Goal: Transaction & Acquisition: Purchase product/service

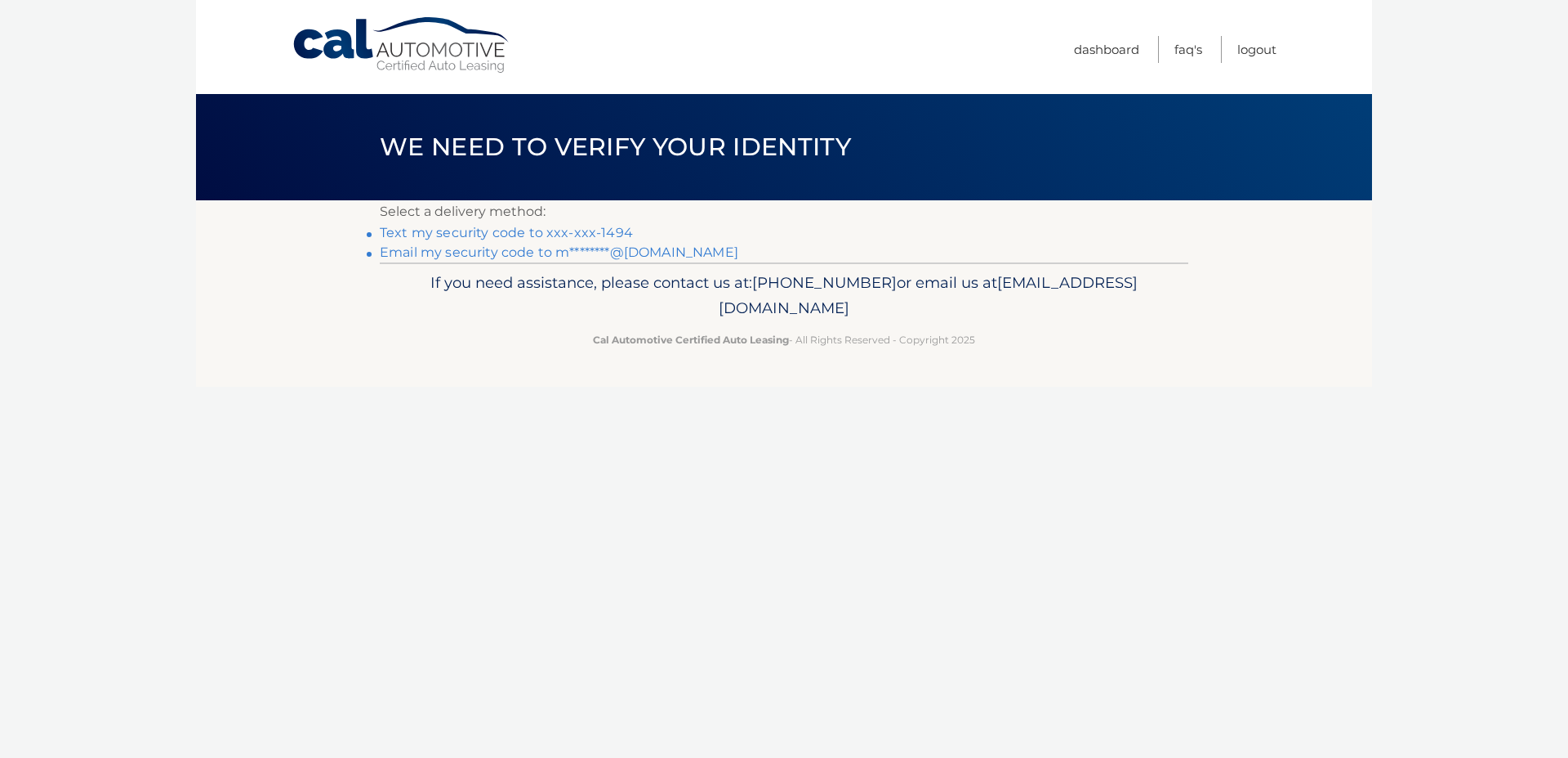
click at [434, 230] on link "Text my security code to xxx-xxx-1494" at bounding box center [507, 232] width 253 height 16
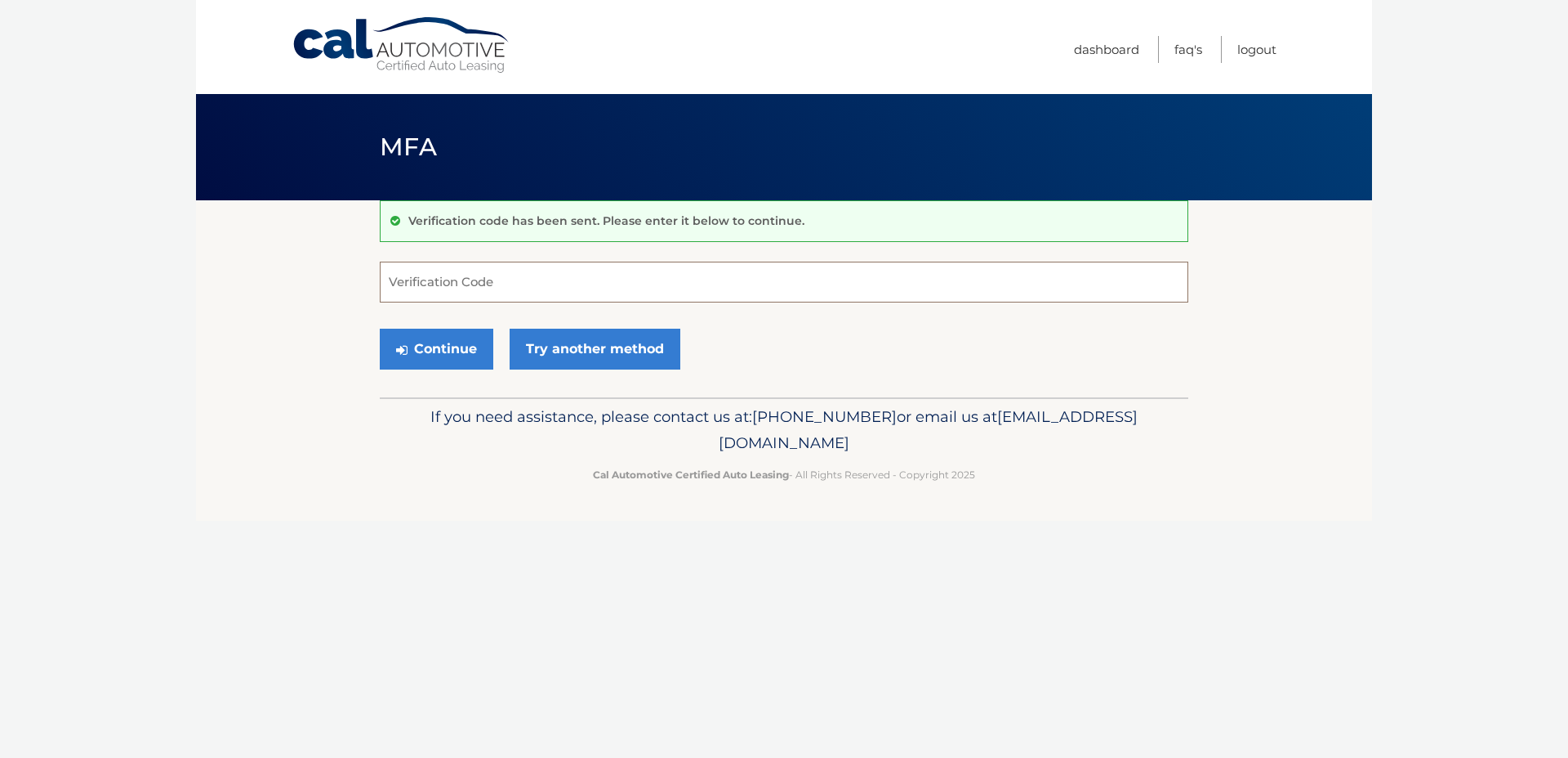
drag, startPoint x: 442, startPoint y: 278, endPoint x: 431, endPoint y: 281, distance: 11.4
click at [431, 281] on input "Verification Code" at bounding box center [784, 282] width 809 height 41
type input "178962"
click at [409, 343] on button "Continue" at bounding box center [436, 348] width 113 height 41
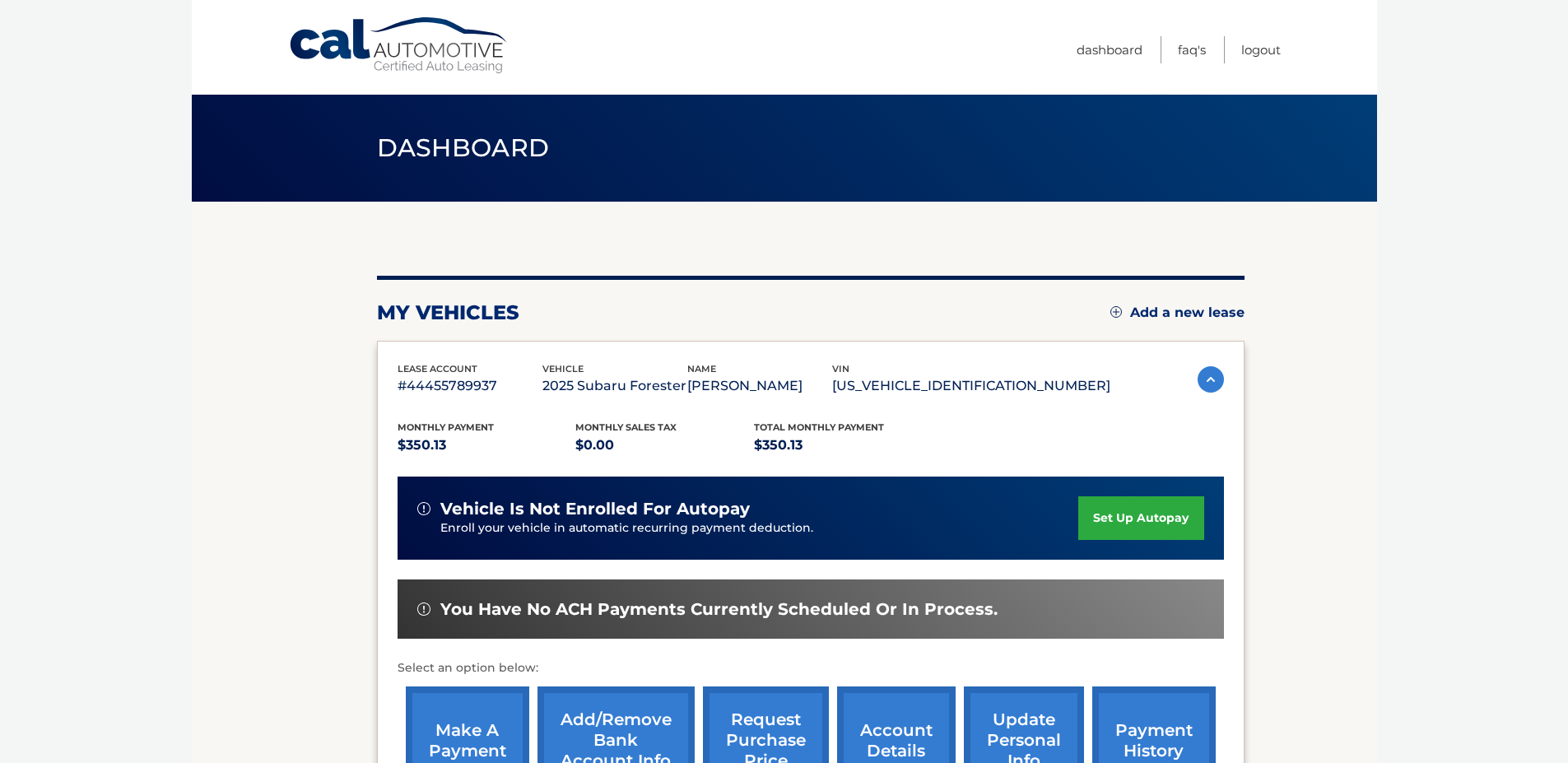
click at [484, 718] on link "make a payment" at bounding box center [468, 740] width 124 height 108
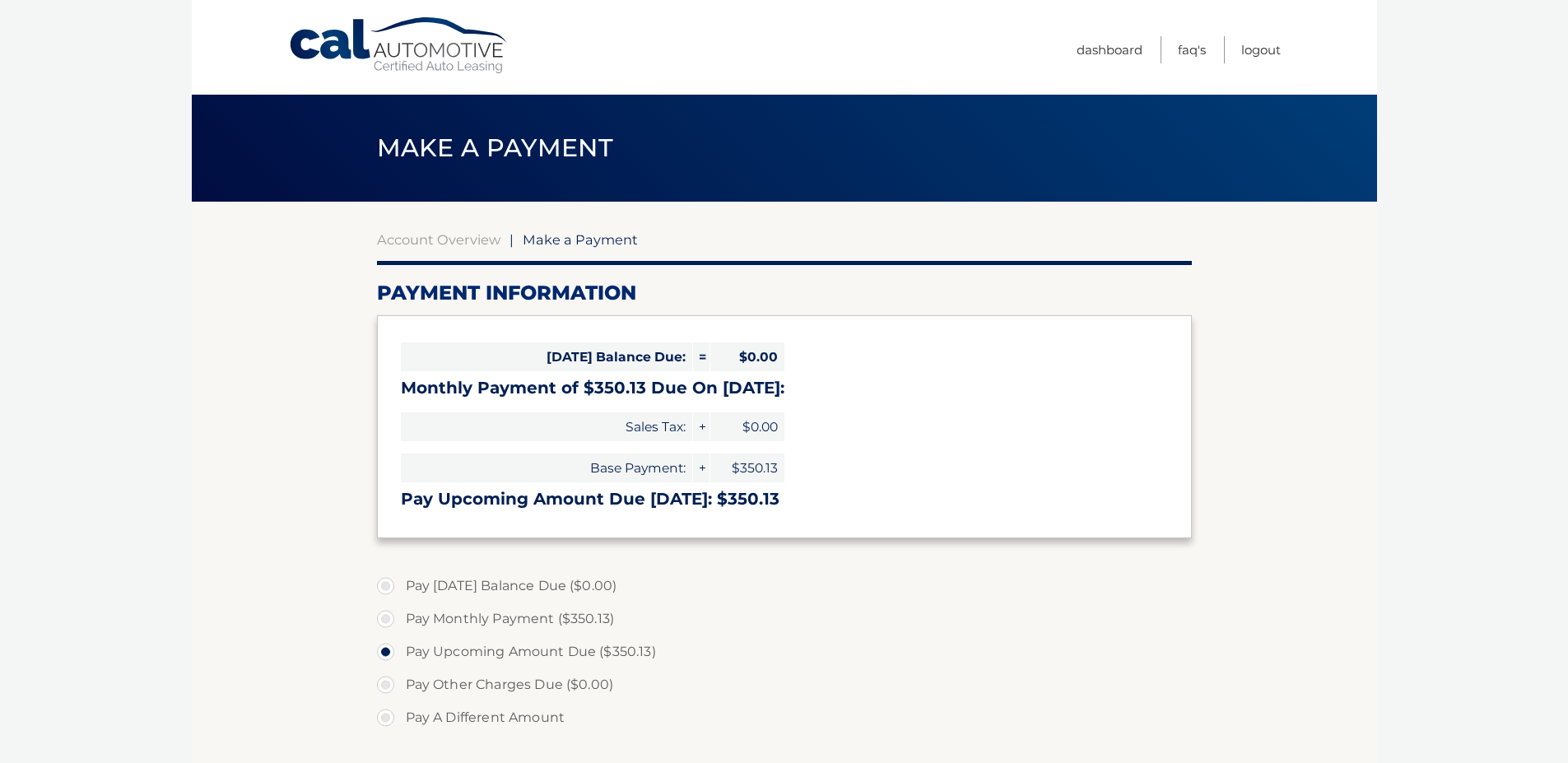
select select "MWU0MzQ2MGQtMjQ1YS00ZjViLThhMzgtNDE0ZDJlNGI5ODU5"
drag, startPoint x: 1565, startPoint y: 64, endPoint x: 1569, endPoint y: 190, distance: 126.1
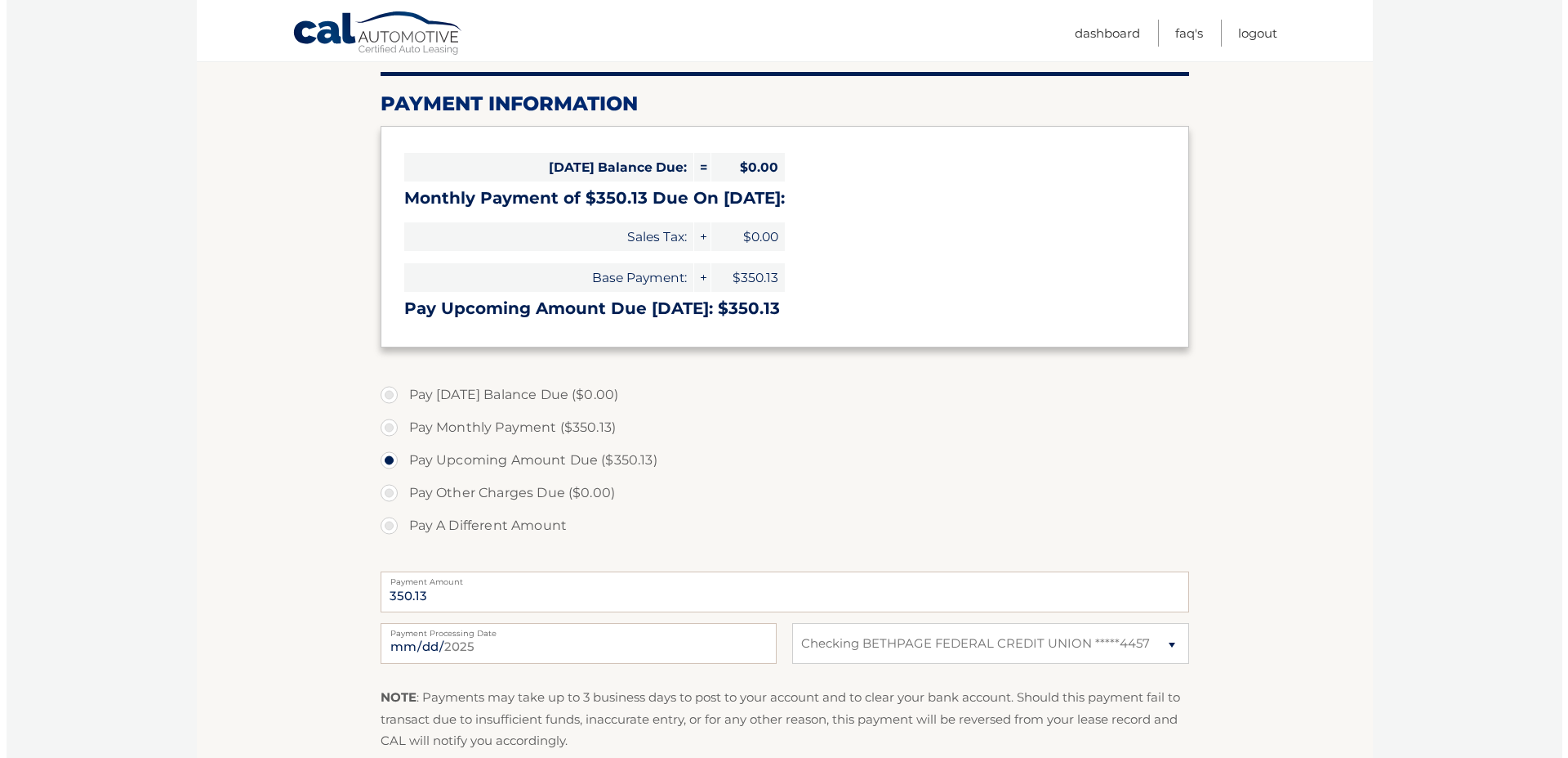
scroll to position [411, 0]
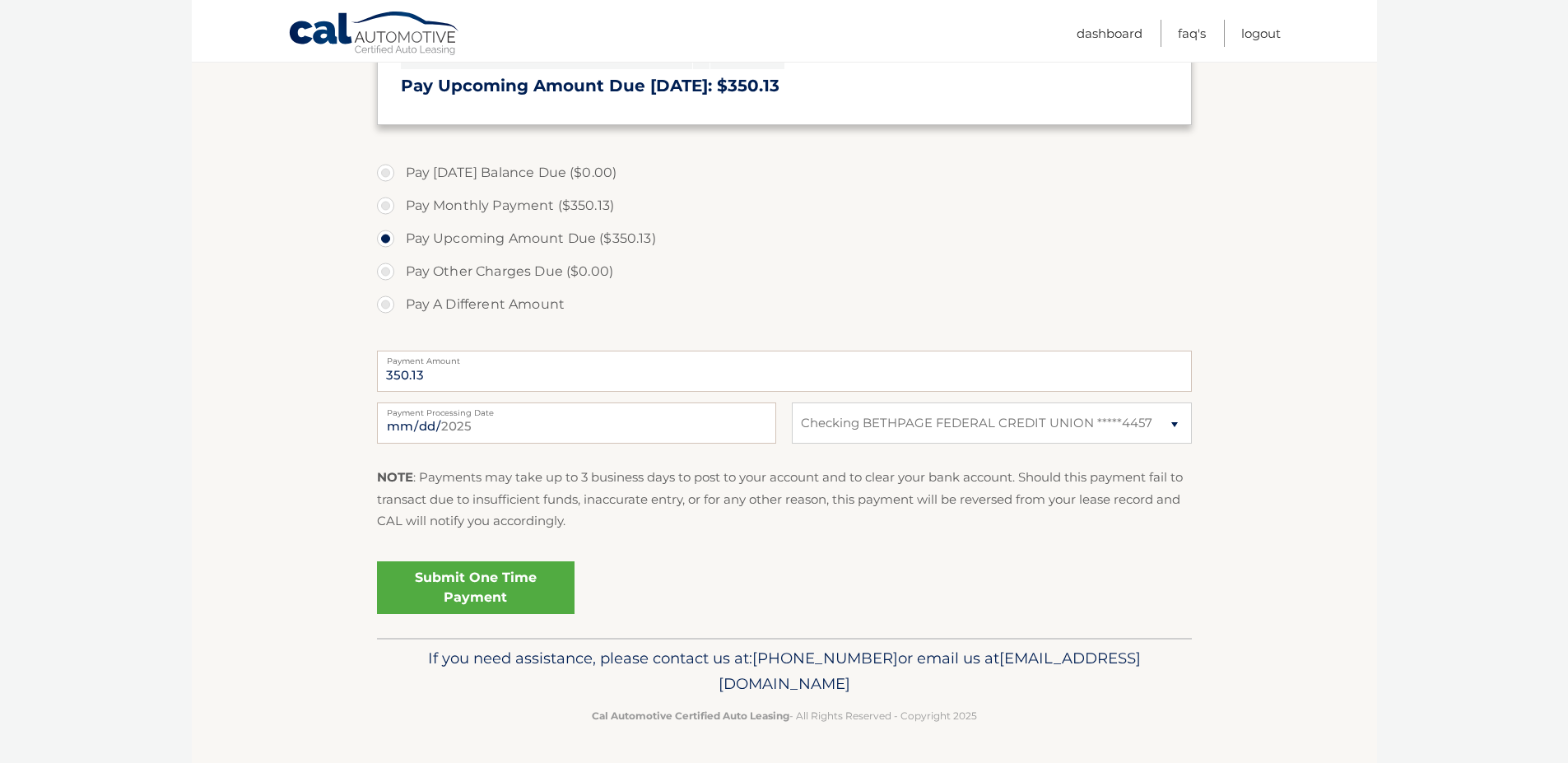
click at [410, 584] on link "Submit One Time Payment" at bounding box center [476, 587] width 197 height 52
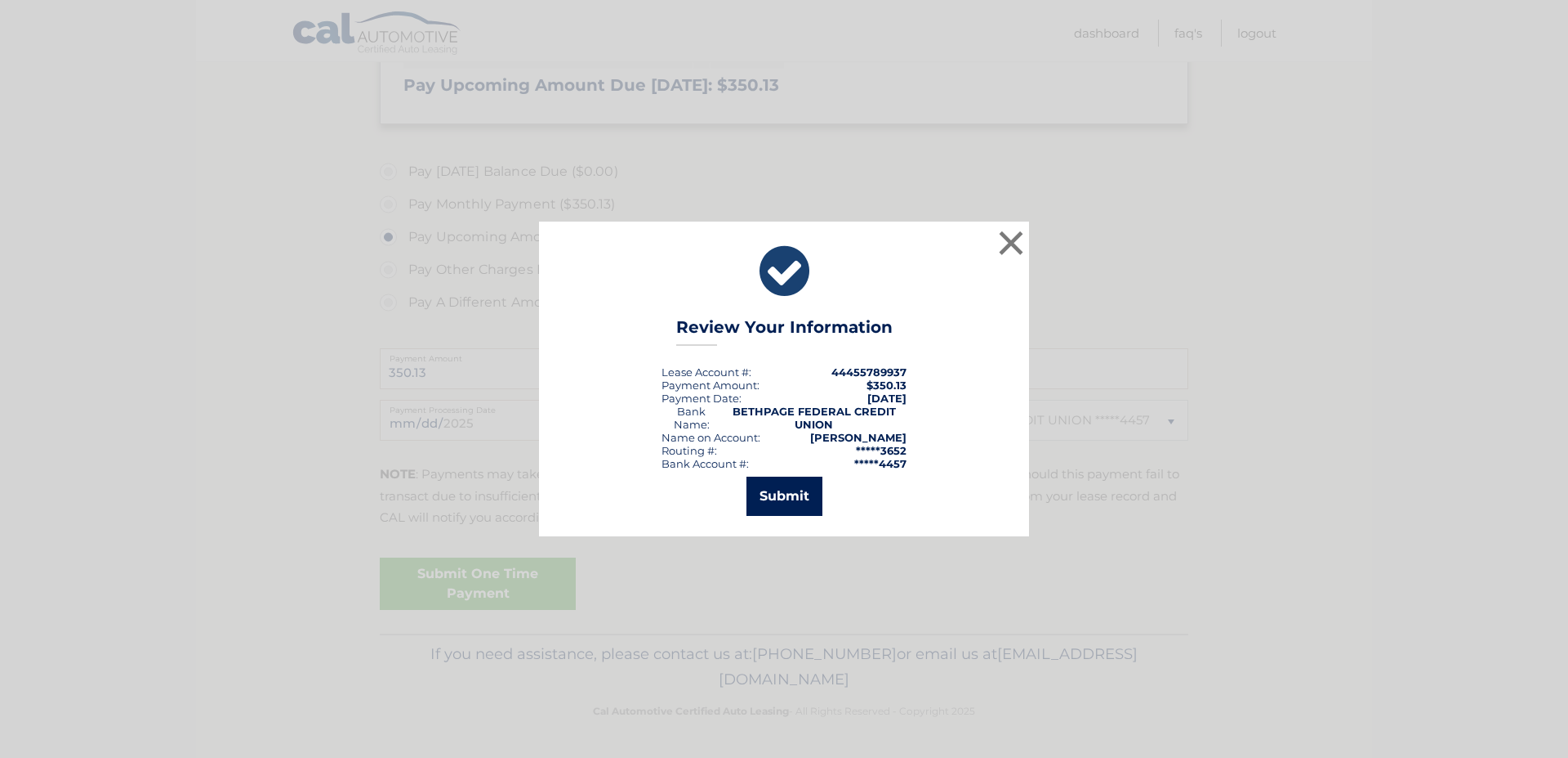
click at [790, 497] on button "Submit" at bounding box center [784, 496] width 76 height 39
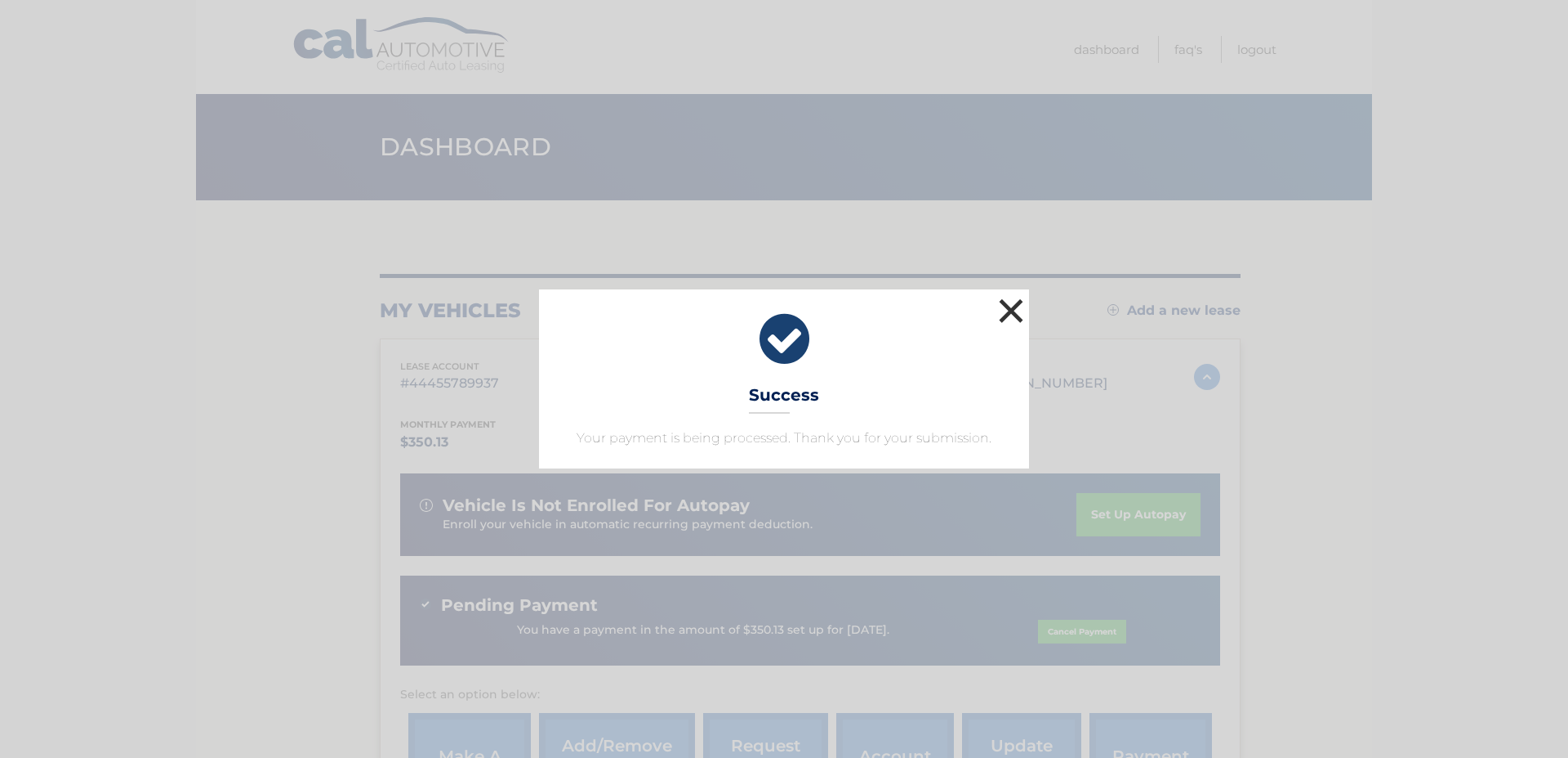
click at [1006, 311] on button "×" at bounding box center [1011, 311] width 33 height 33
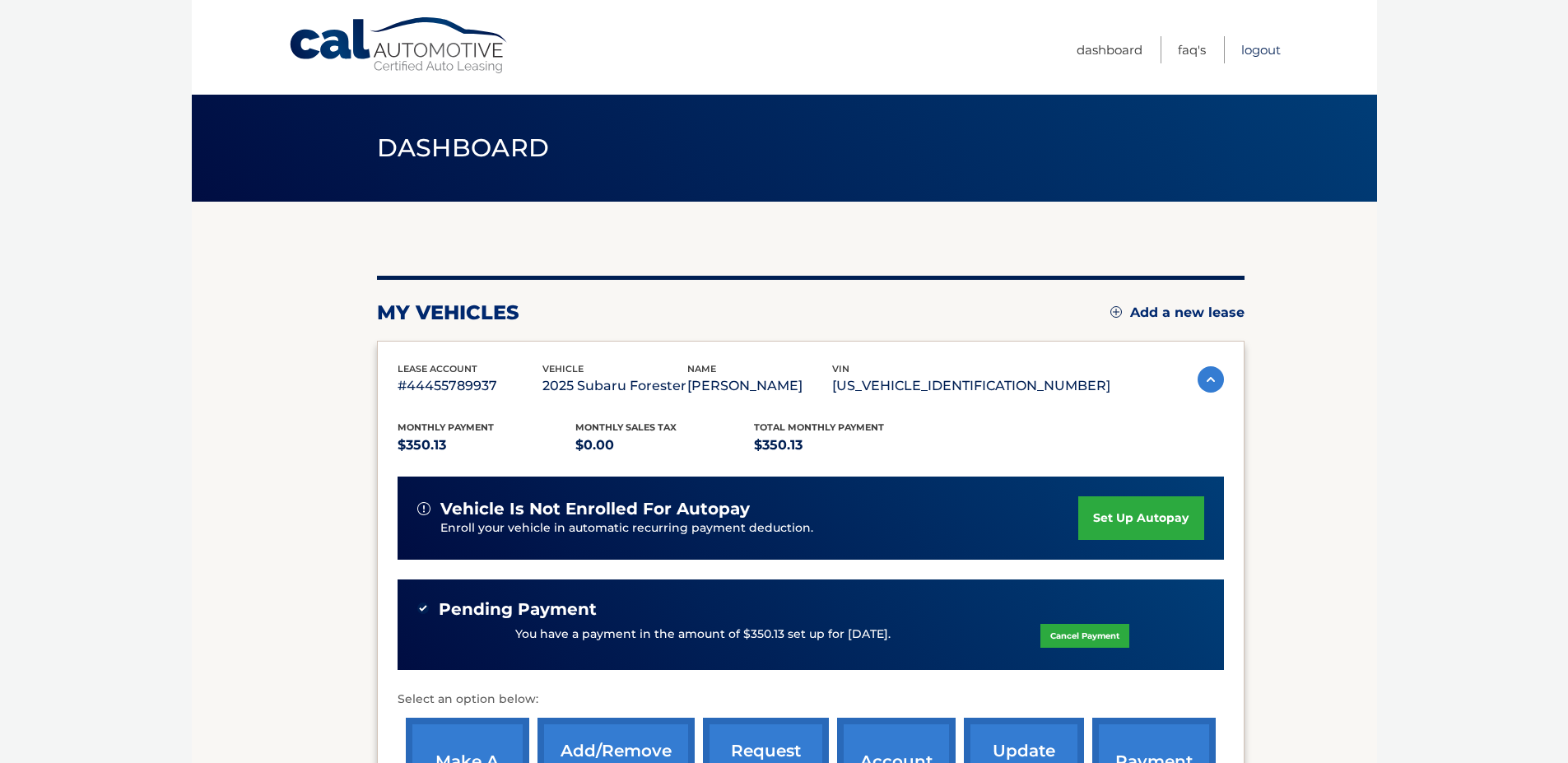
click at [1244, 51] on link "Logout" at bounding box center [1261, 50] width 39 height 27
